Goal: Check status: Check status

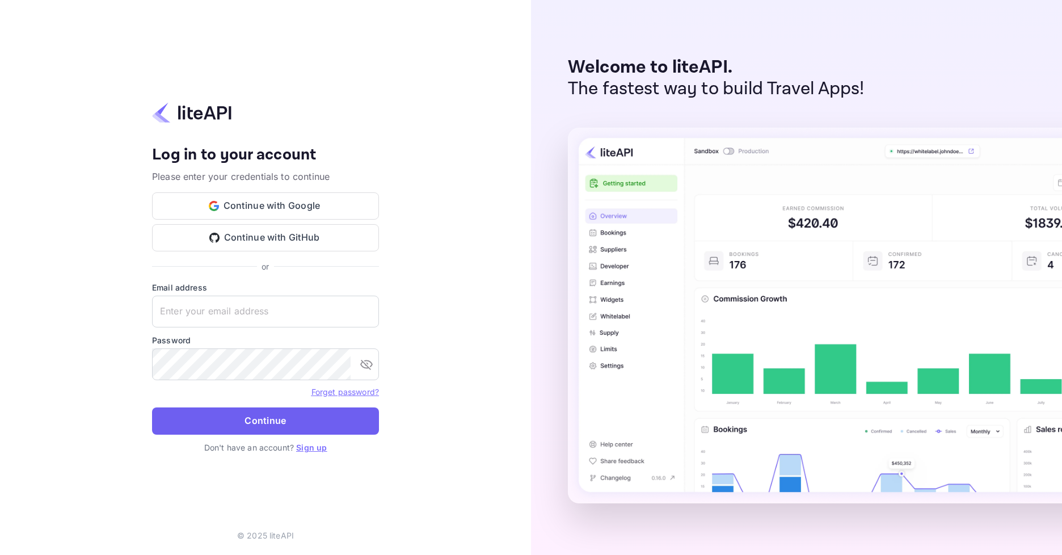
type input "[EMAIL_ADDRESS][DOMAIN_NAME]"
click at [261, 419] on button "Continue" at bounding box center [265, 420] width 227 height 27
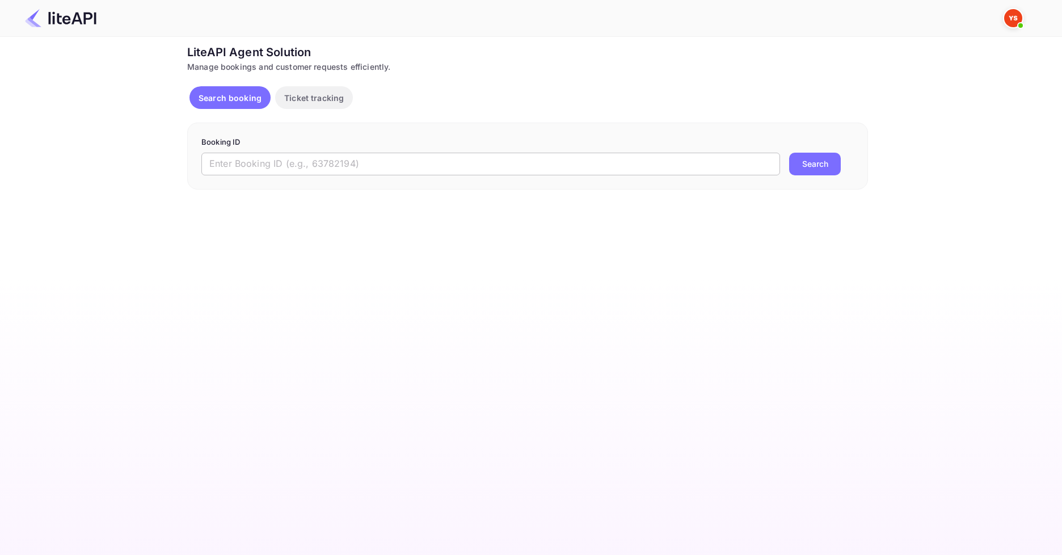
click at [345, 163] on input "text" at bounding box center [490, 164] width 578 height 23
paste input "8895648"
type input "8895648"
click at [840, 149] on form "Booking ID 8895648 ​ Search" at bounding box center [527, 156] width 652 height 39
click at [812, 162] on button "Search" at bounding box center [815, 164] width 52 height 23
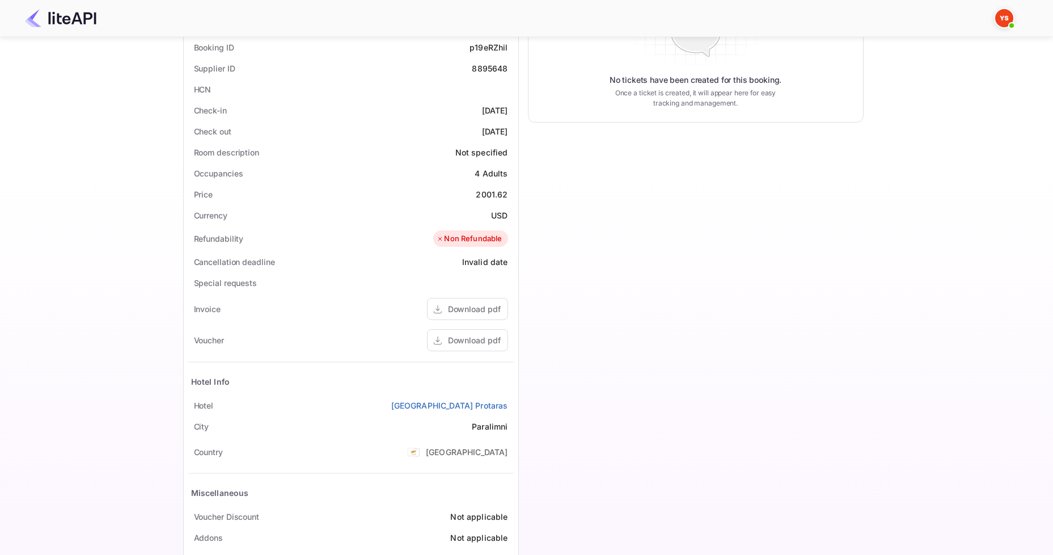
scroll to position [271, 0]
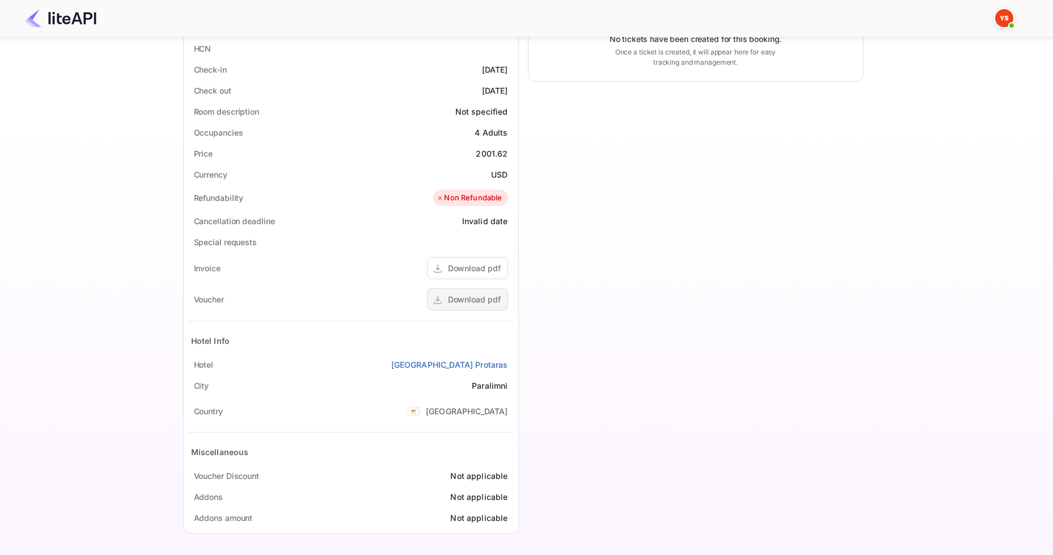
click at [481, 306] on div "Download pdf" at bounding box center [467, 299] width 81 height 22
